Goal: Communication & Community: Participate in discussion

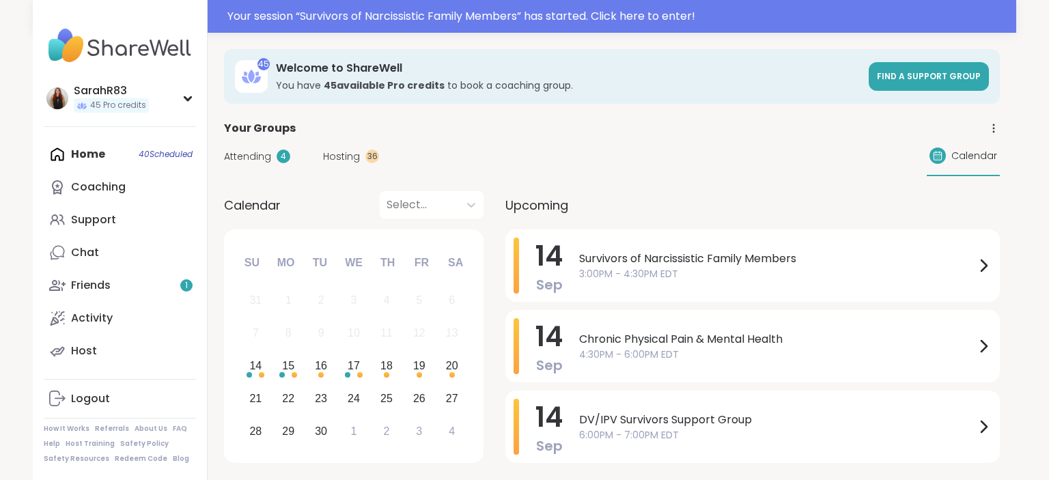
click at [624, 268] on span "3:00PM - 4:30PM EDT" at bounding box center [777, 274] width 396 height 14
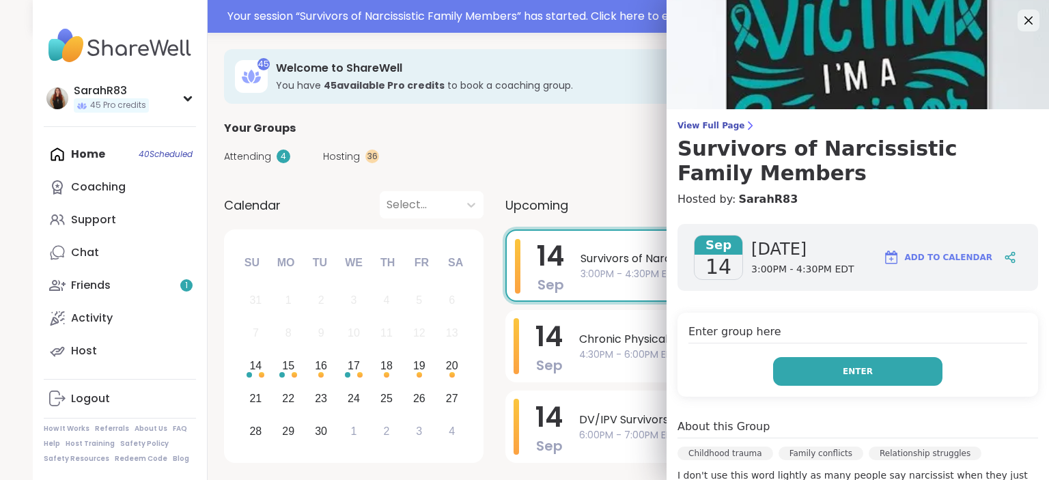
click at [791, 373] on button "Enter" at bounding box center [857, 371] width 169 height 29
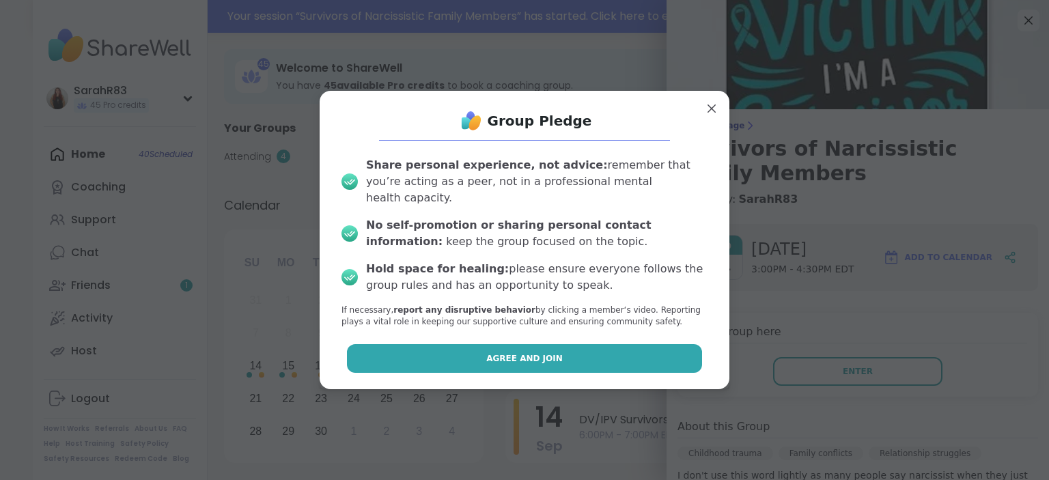
click at [577, 345] on button "Agree and Join" at bounding box center [525, 358] width 356 height 29
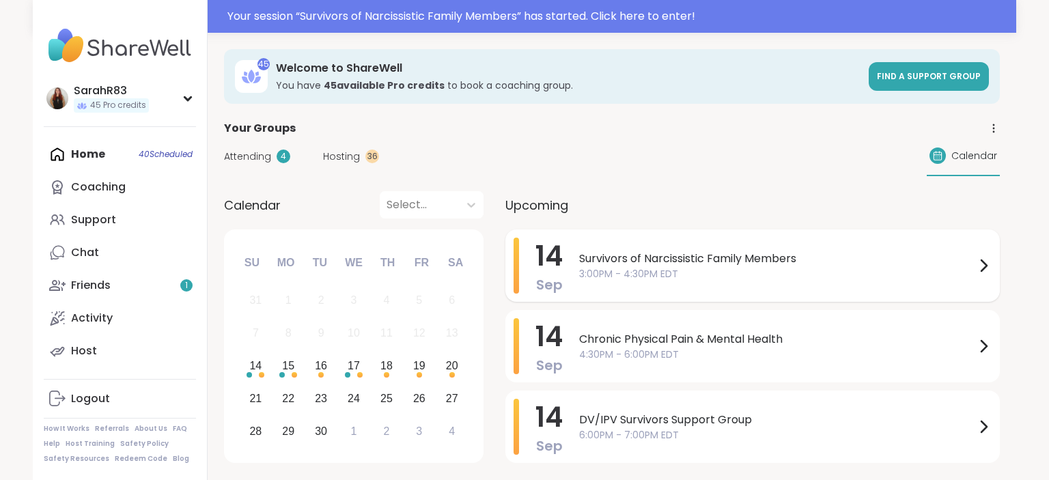
click at [641, 260] on span "Survivors of Narcissistic Family Members" at bounding box center [777, 259] width 396 height 16
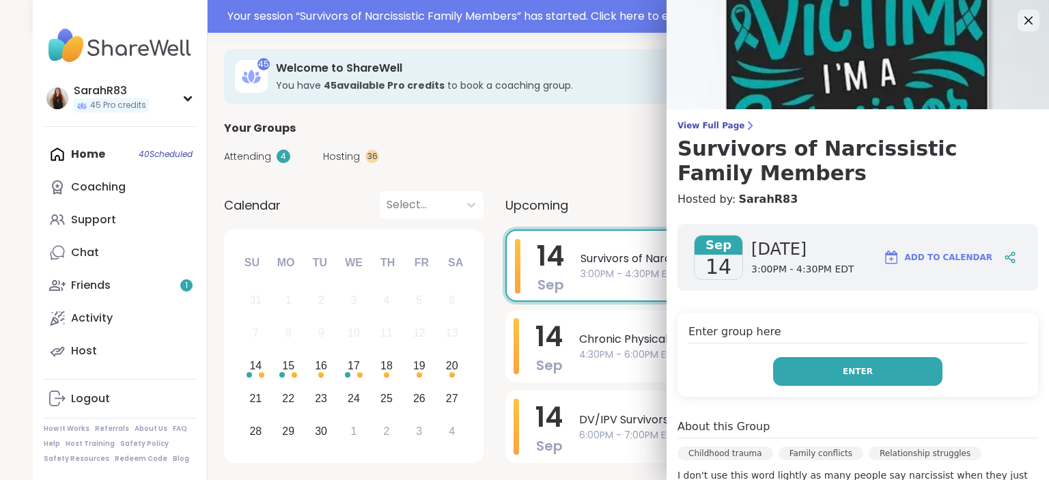
click at [813, 370] on button "Enter" at bounding box center [857, 371] width 169 height 29
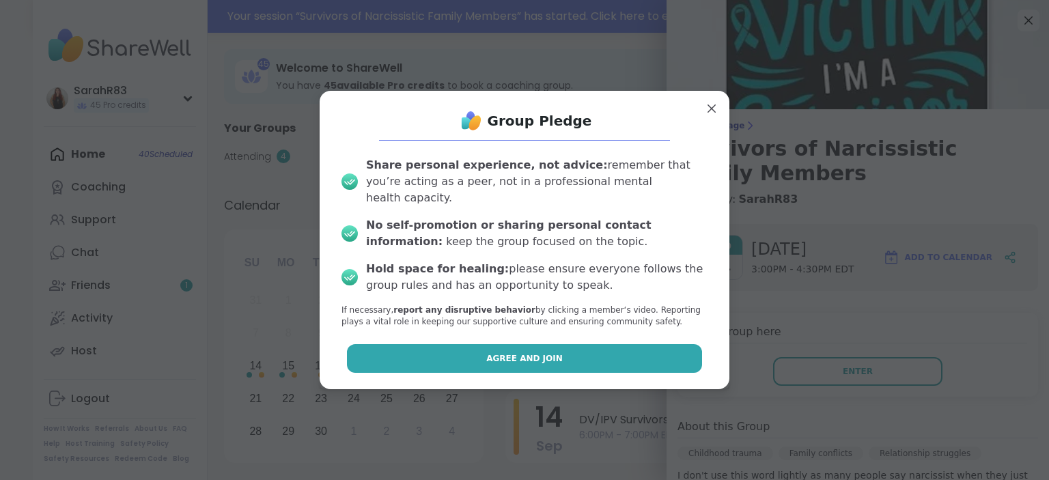
click at [542, 360] on button "Agree and Join" at bounding box center [525, 358] width 356 height 29
